Goal: Check status: Check status

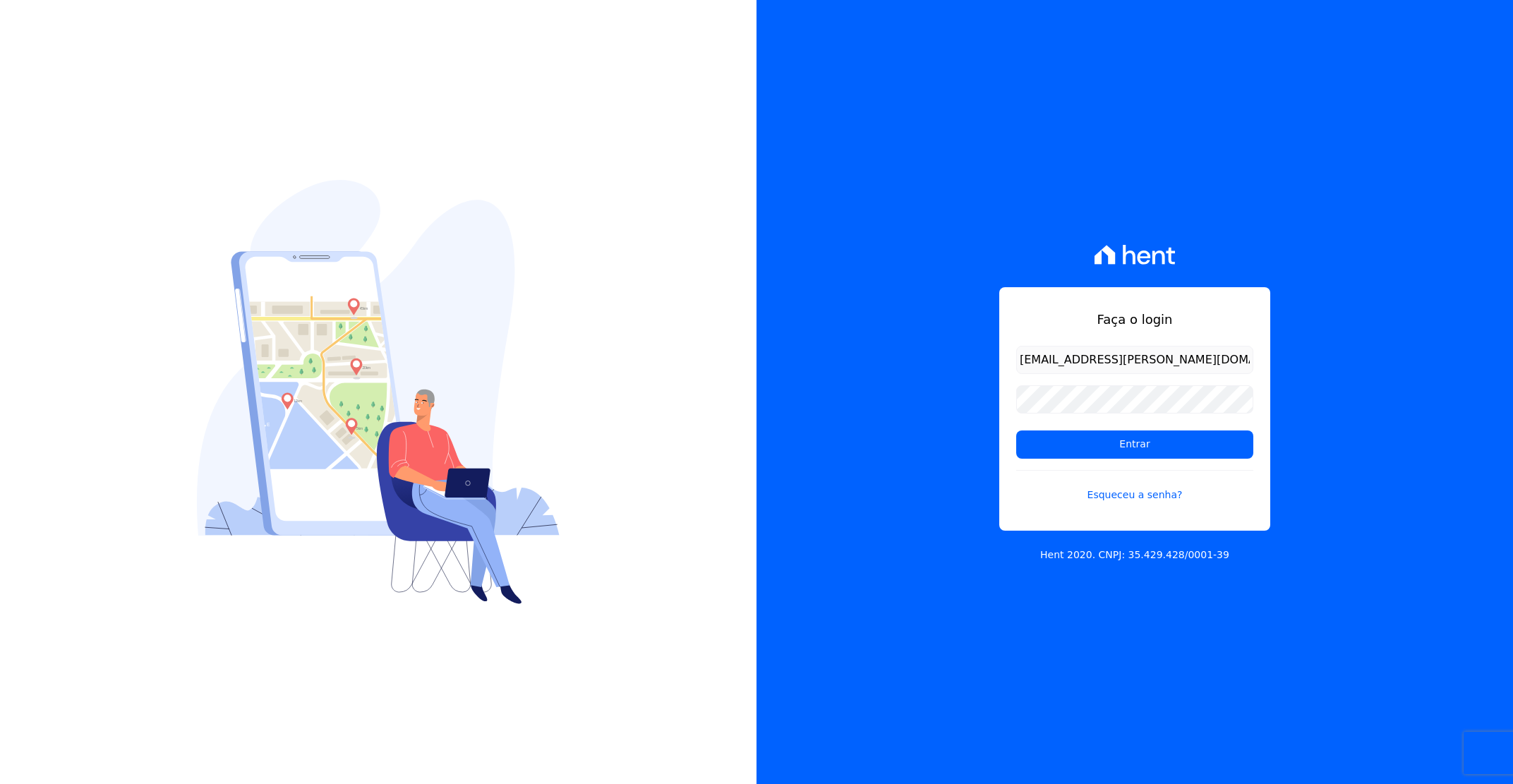
type input "[EMAIL_ADDRESS][PERSON_NAME][DOMAIN_NAME]"
click at [1016, 430] on input "Entrar" at bounding box center [1134, 444] width 237 height 28
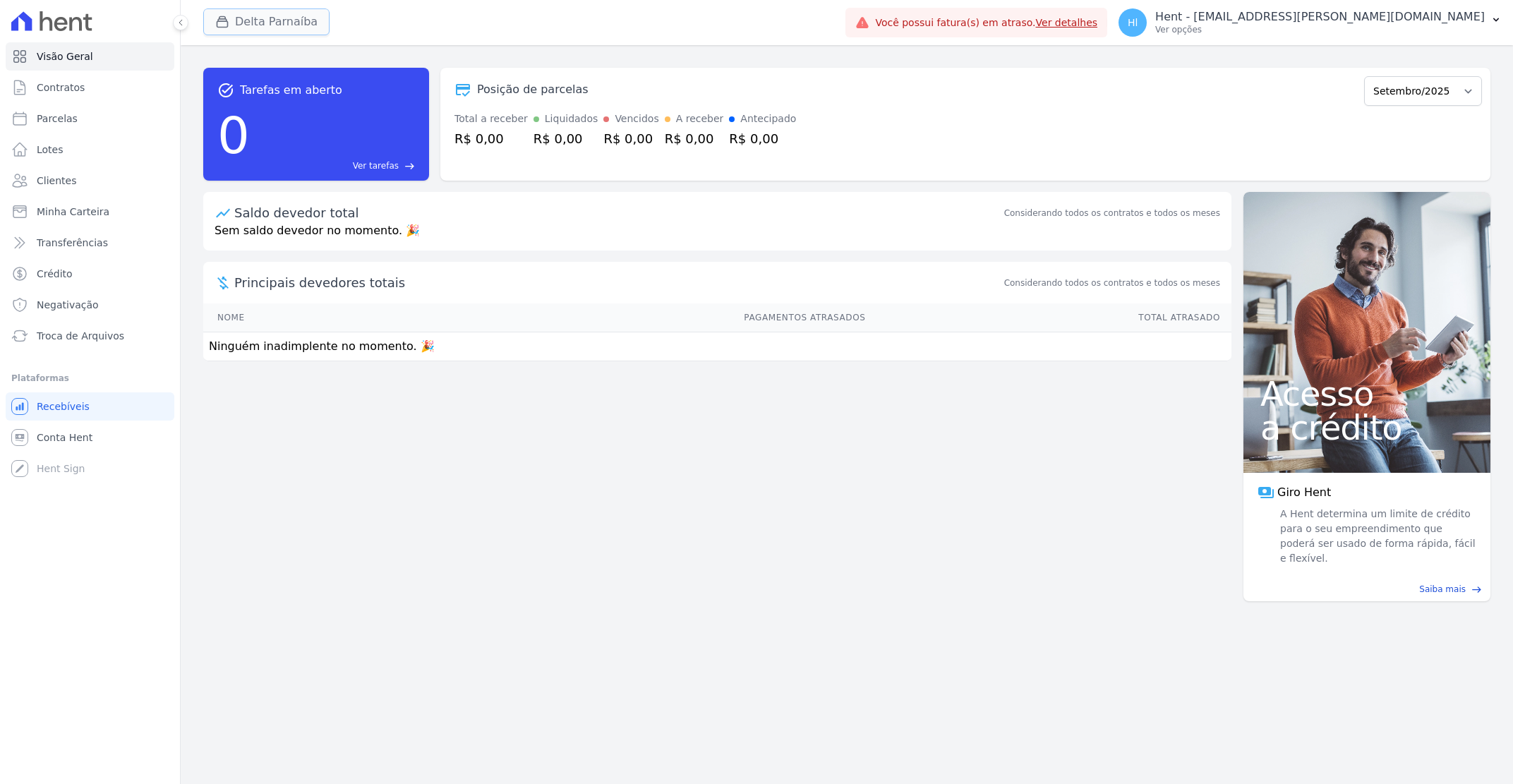
click at [255, 32] on button "Delta Parnaíba" at bounding box center [266, 22] width 126 height 27
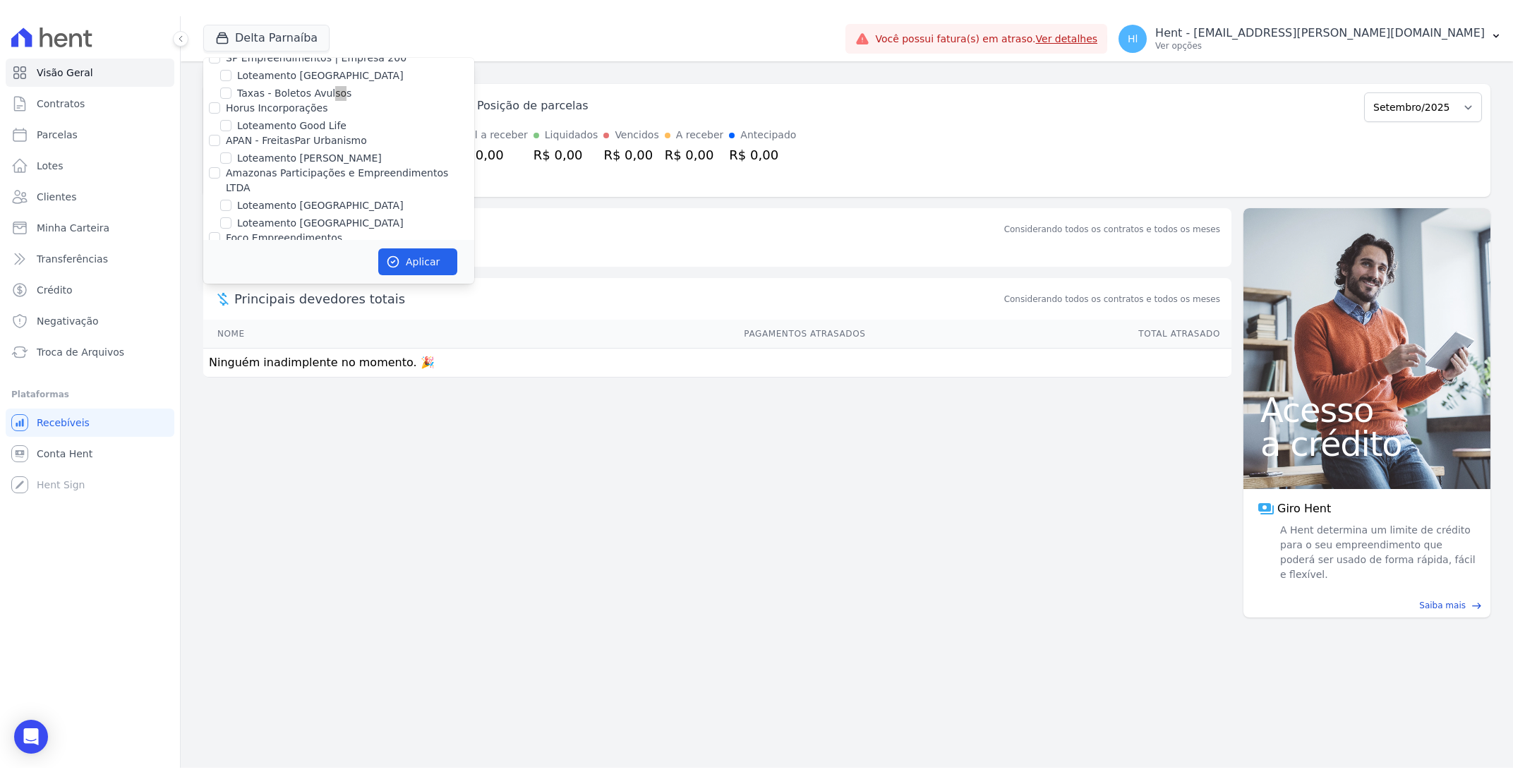
scroll to position [4674, 0]
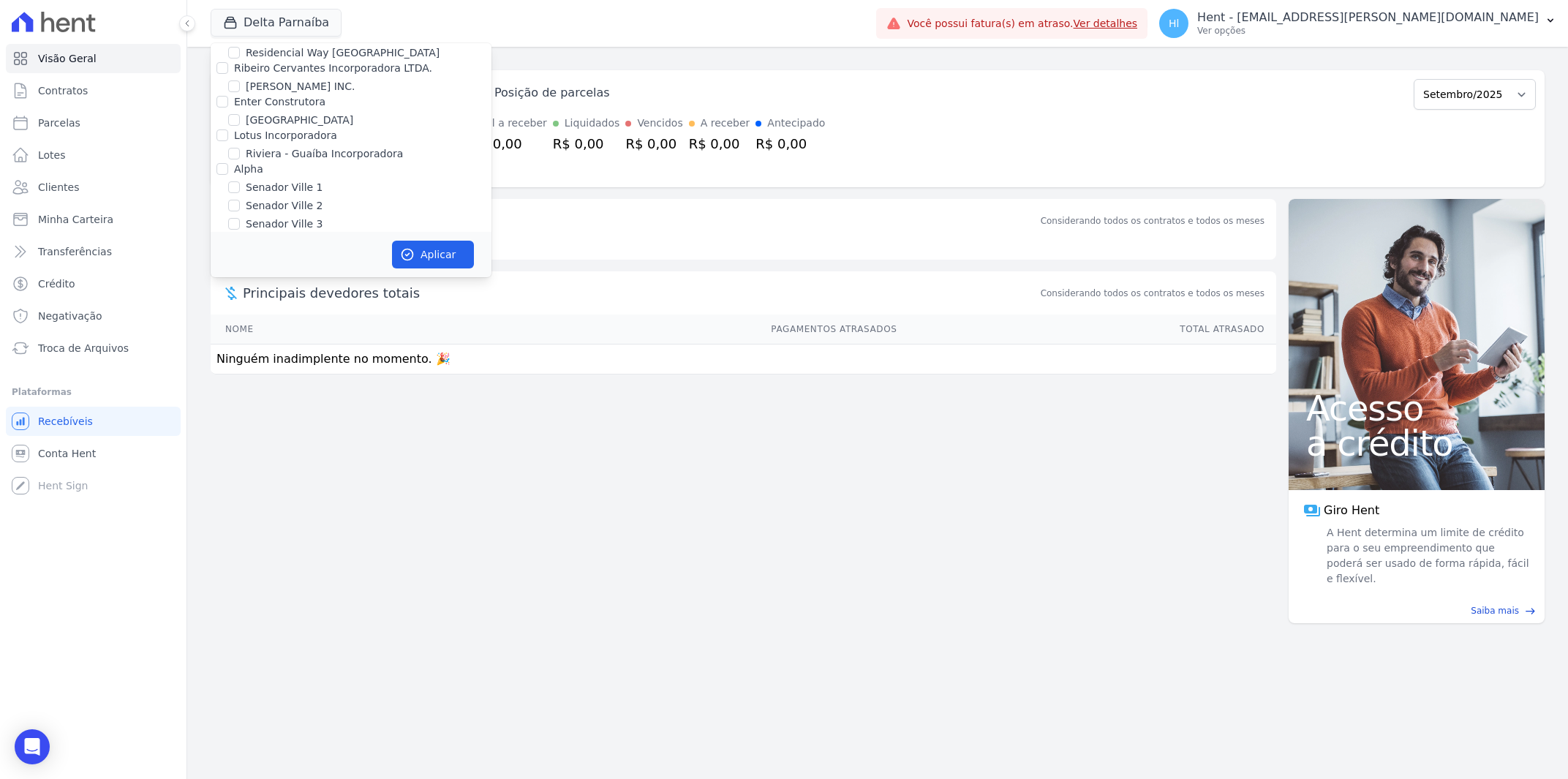
click at [331, 287] on label "SOLAR DOS ARRUDAS" at bounding box center [302, 294] width 113 height 15
click at [240, 288] on input "SOLAR DOS ARRUDAS" at bounding box center [234, 293] width 11 height 11
checkbox input "true"
click at [460, 255] on button "Aplicar" at bounding box center [433, 254] width 82 height 28
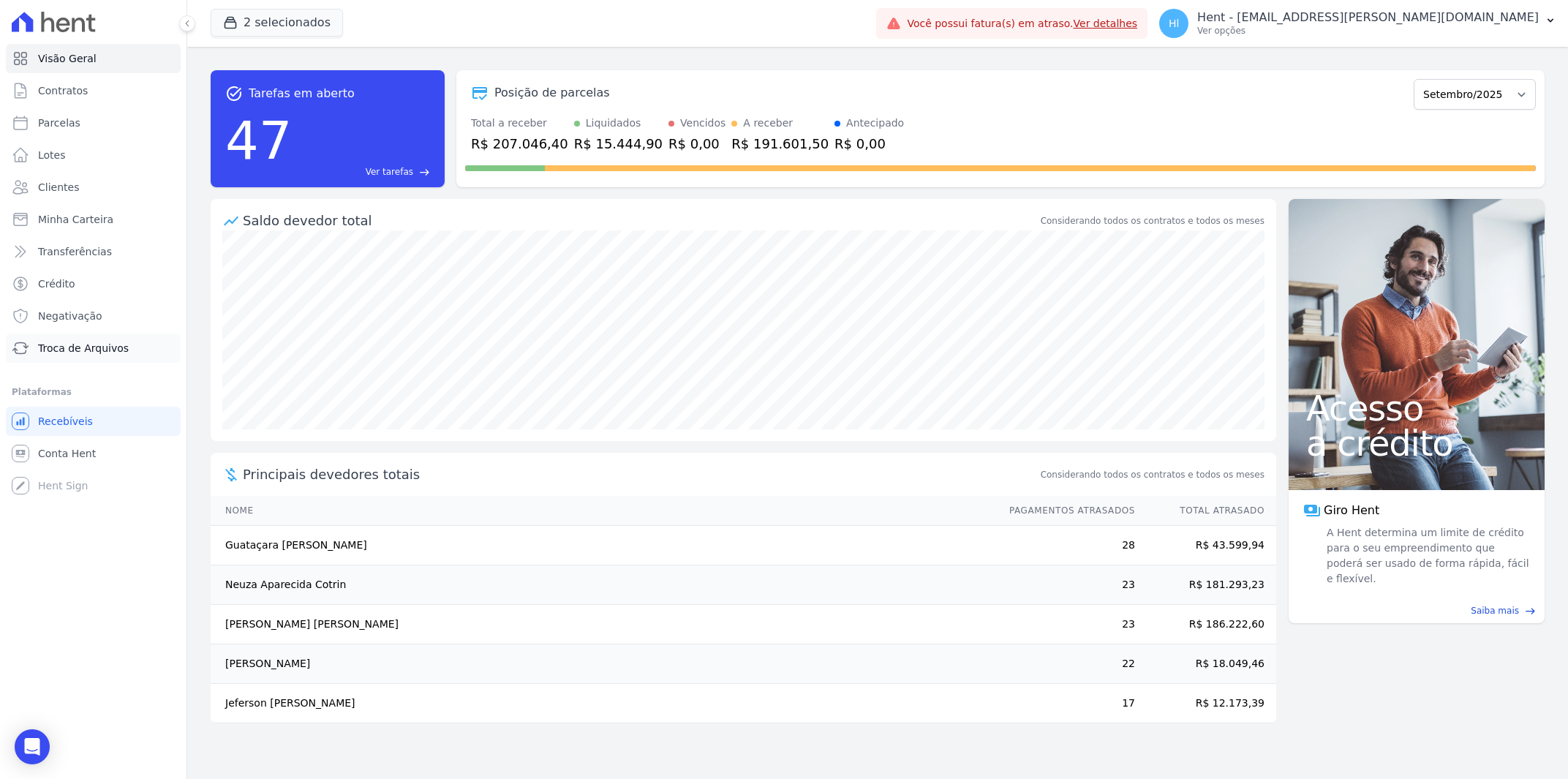
click at [107, 349] on span "Troca de Arquivos" at bounding box center [83, 348] width 91 height 14
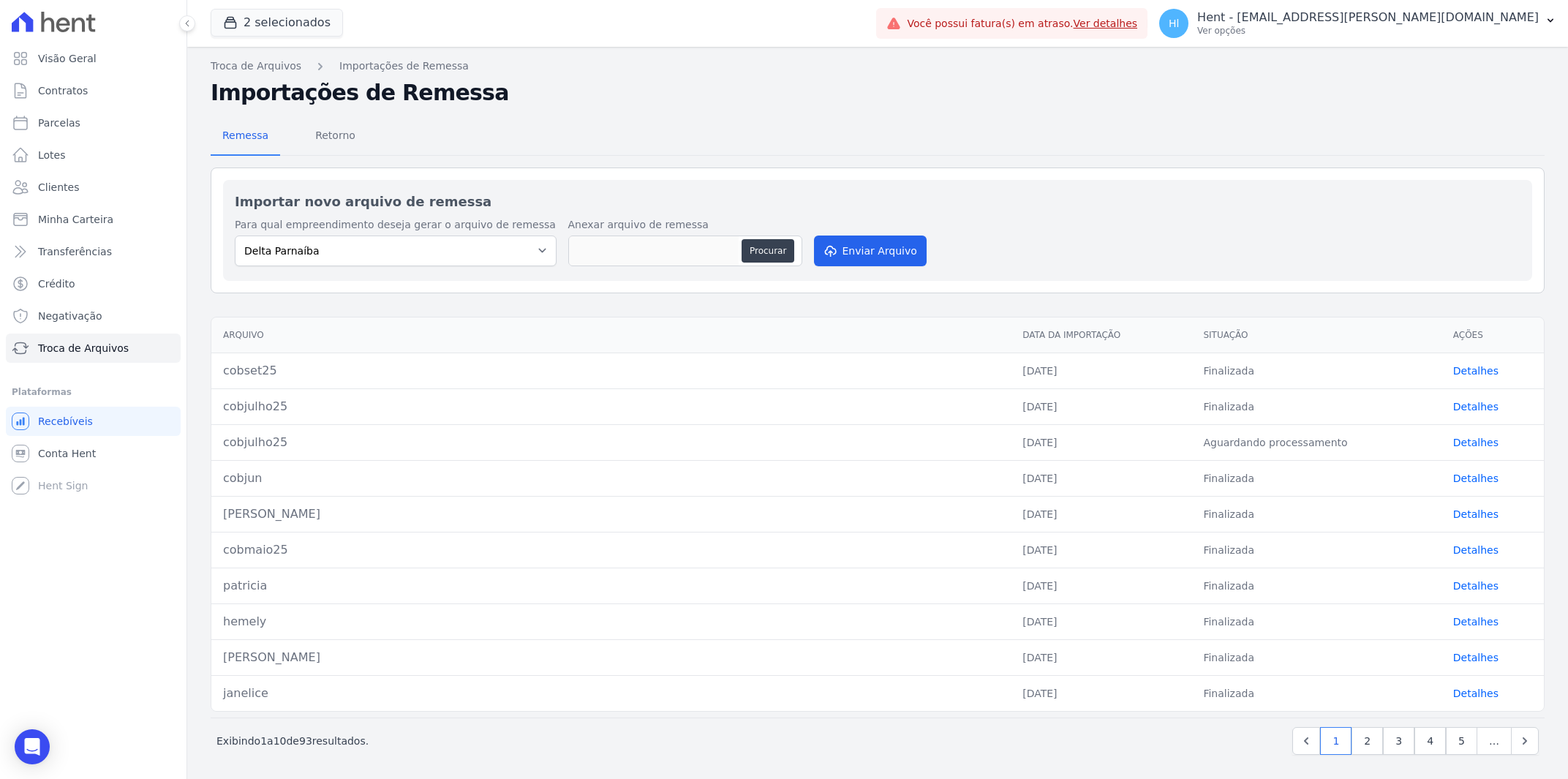
click at [1475, 368] on link "Detalhes" at bounding box center [1476, 371] width 45 height 11
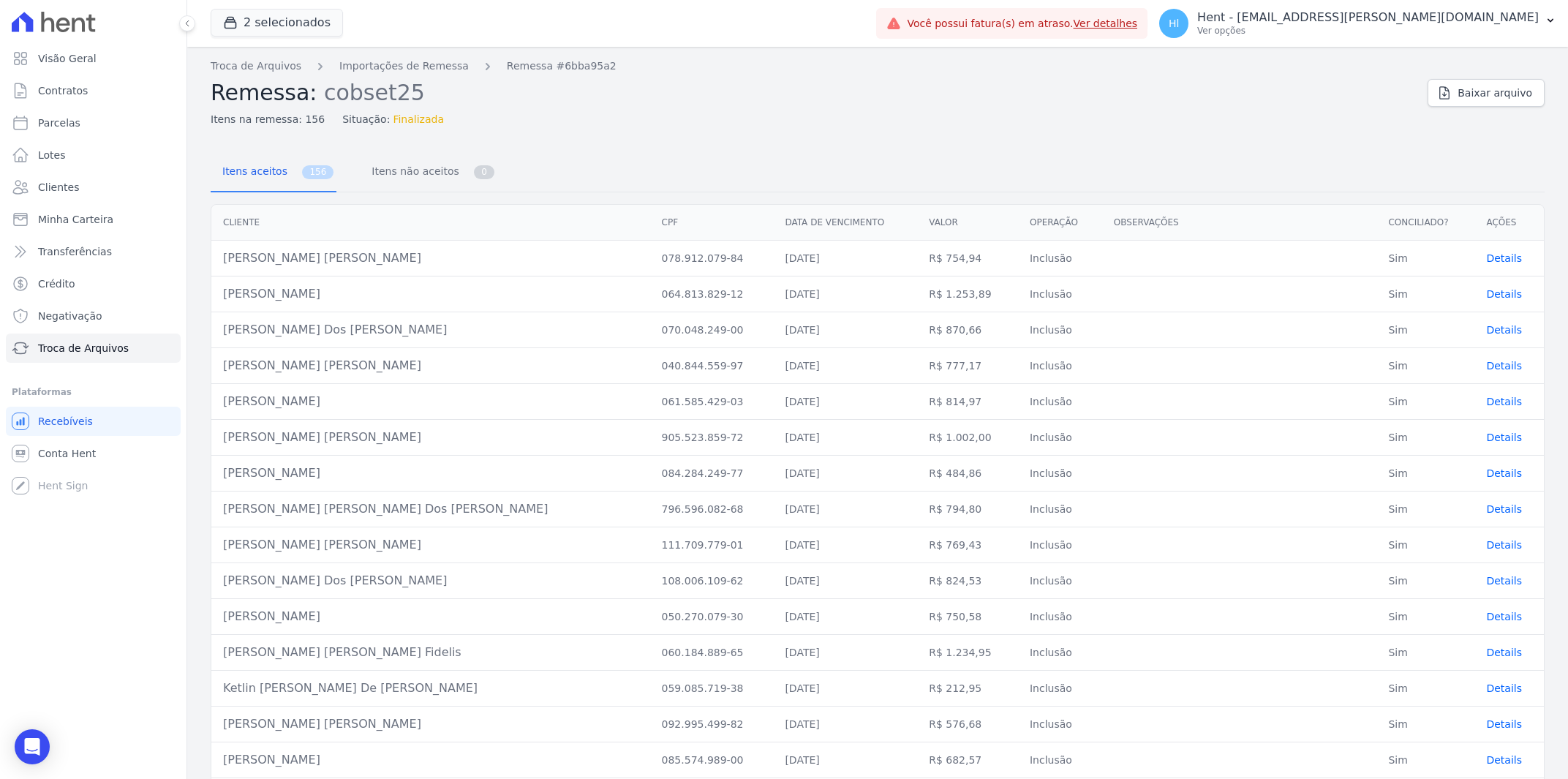
click at [1499, 258] on span "Details" at bounding box center [1504, 258] width 36 height 11
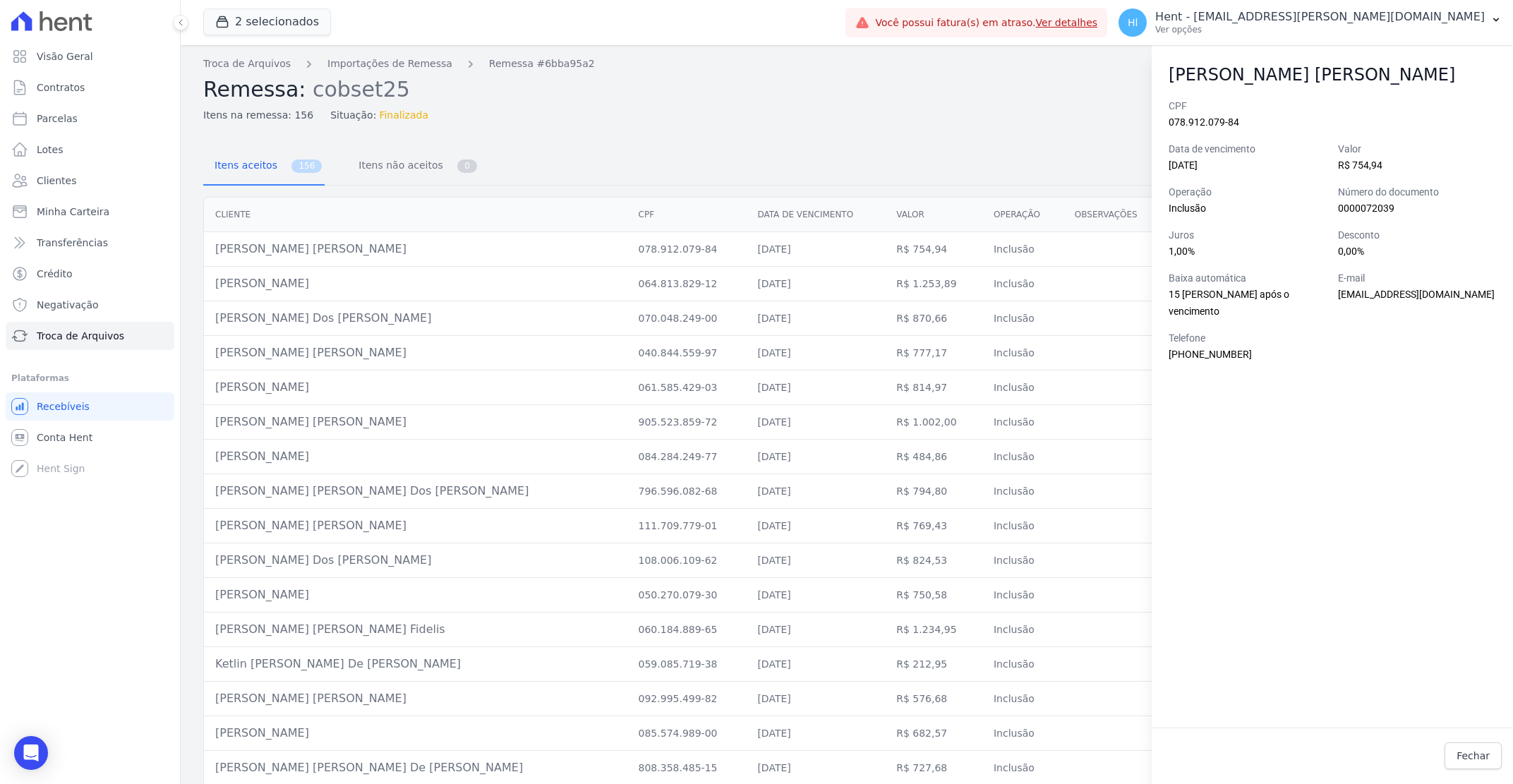
click at [1197, 402] on div "CPF 078.912.079-84 Data de vencimento 05/09/2025 Valor R$ 754,94 Operação Inclu…" at bounding box center [1332, 413] width 361 height 629
click at [1064, 423] on td at bounding box center [1196, 422] width 266 height 34
